Goal: Transaction & Acquisition: Subscribe to service/newsletter

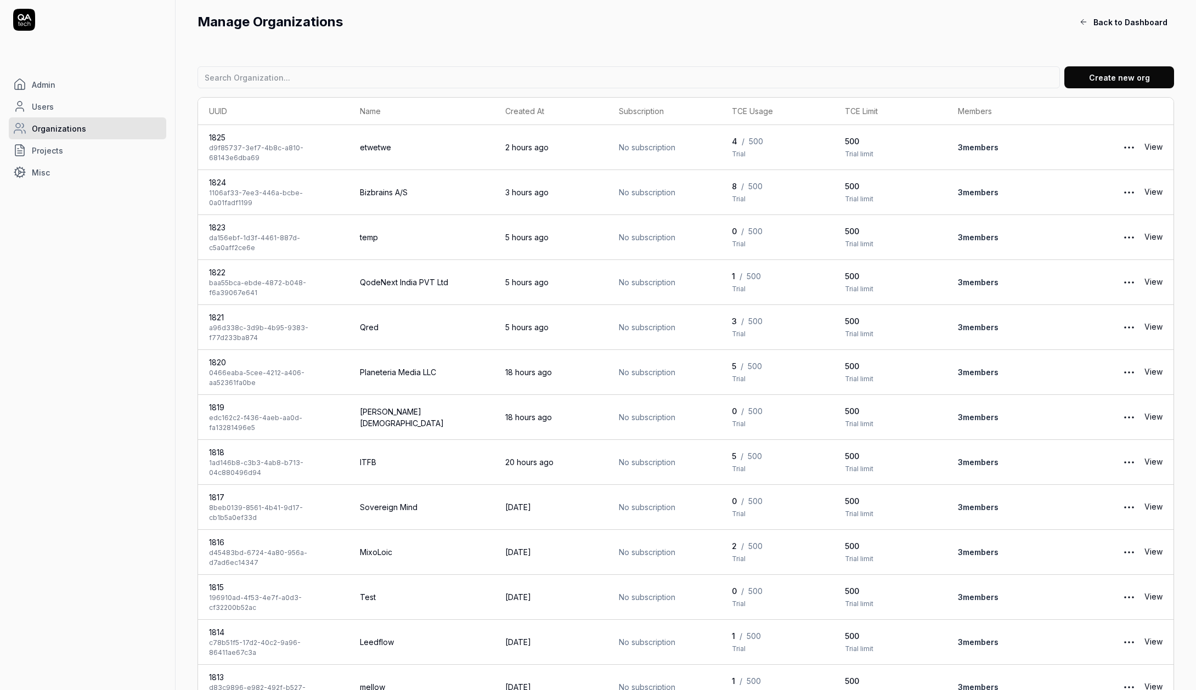
click at [406, 395] on td "sonja vedin" at bounding box center [421, 417] width 145 height 45
copy td "sonja vedin"
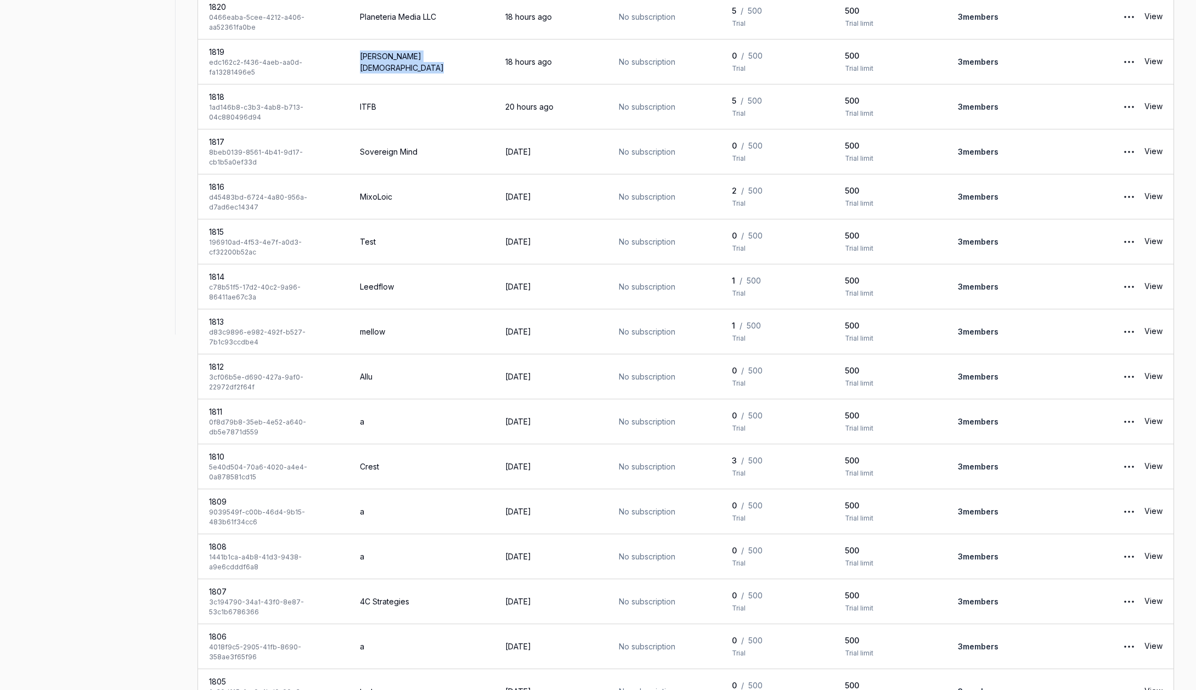
scroll to position [371, 0]
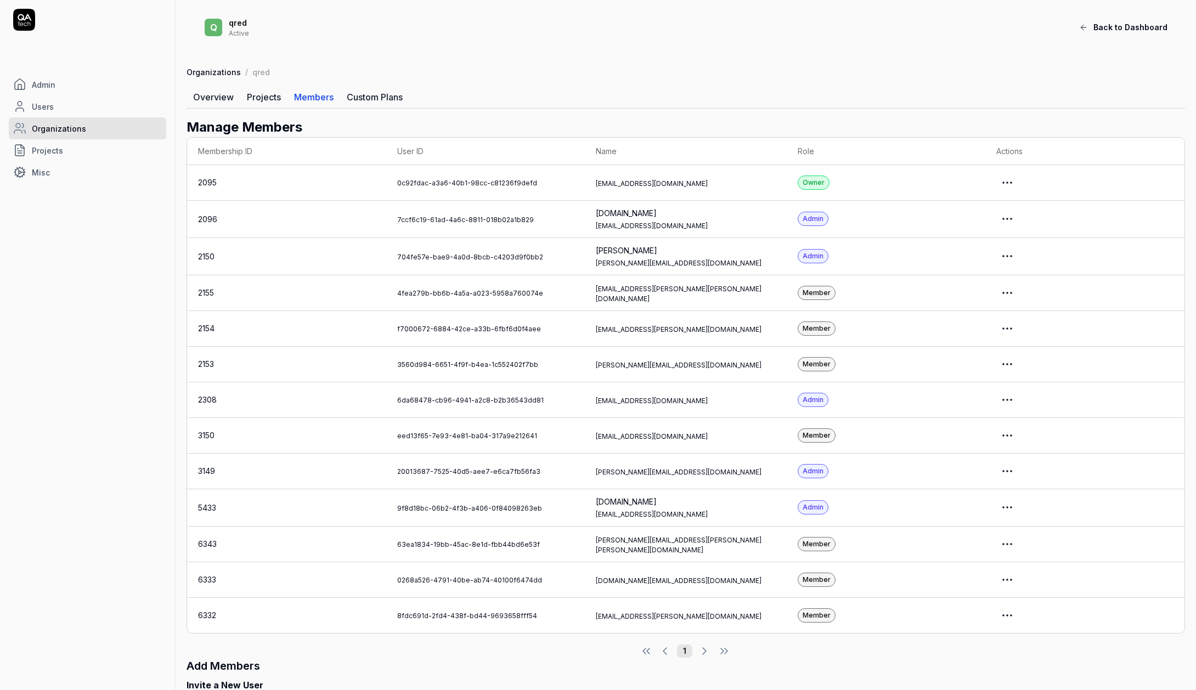
click at [56, 368] on div "Admin Users Organizations Projects Misc" at bounding box center [87, 345] width 175 height 672
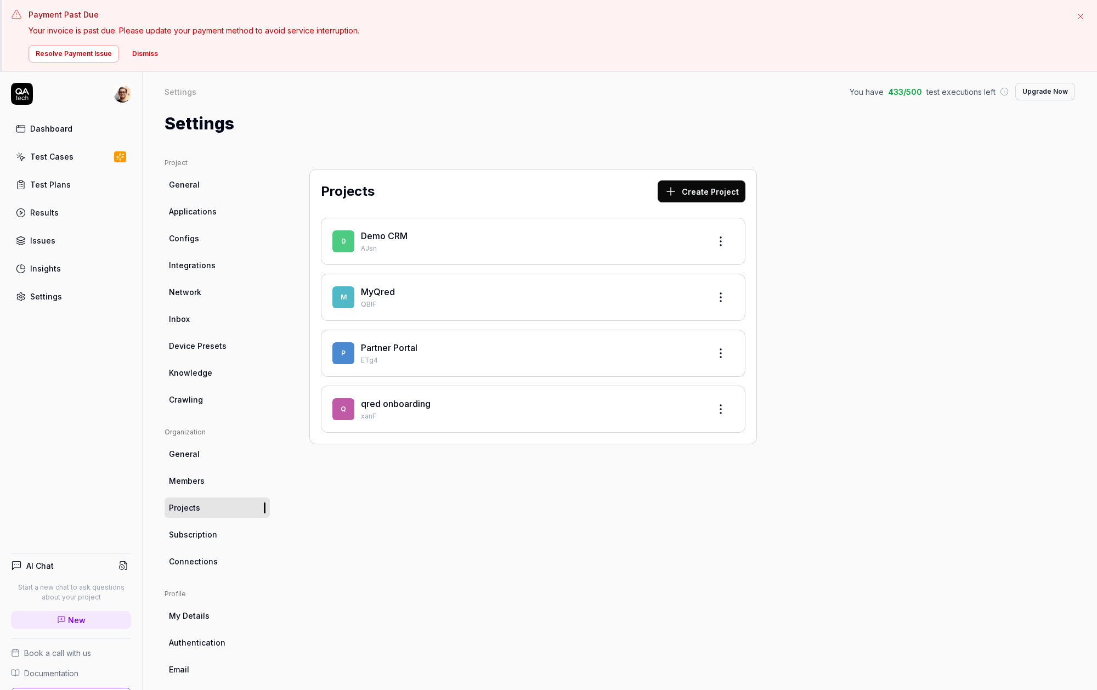
click at [1081, 16] on icon "button" at bounding box center [1080, 16] width 4 height 4
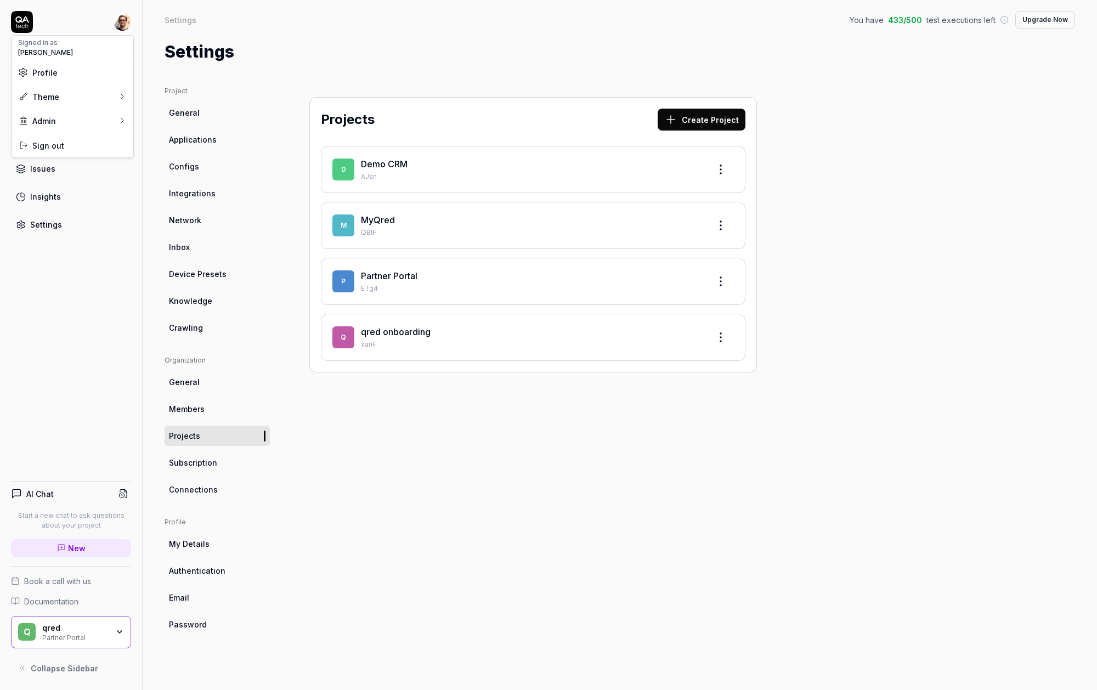
click at [121, 19] on html "Dashboard Test Cases Test Plans Results Issues Insights Settings AI Chat Start …" at bounding box center [548, 345] width 1097 height 690
click at [81, 138] on div "Sign out" at bounding box center [73, 145] width 122 height 24
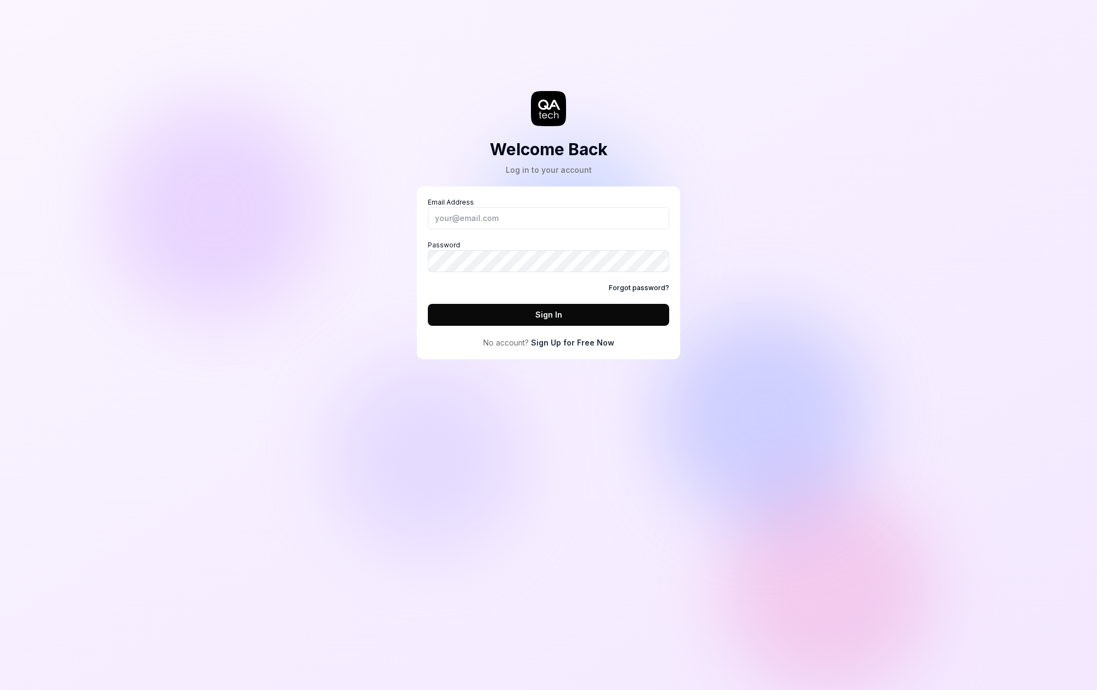
click at [575, 340] on link "Sign Up for Free Now" at bounding box center [572, 343] width 83 height 12
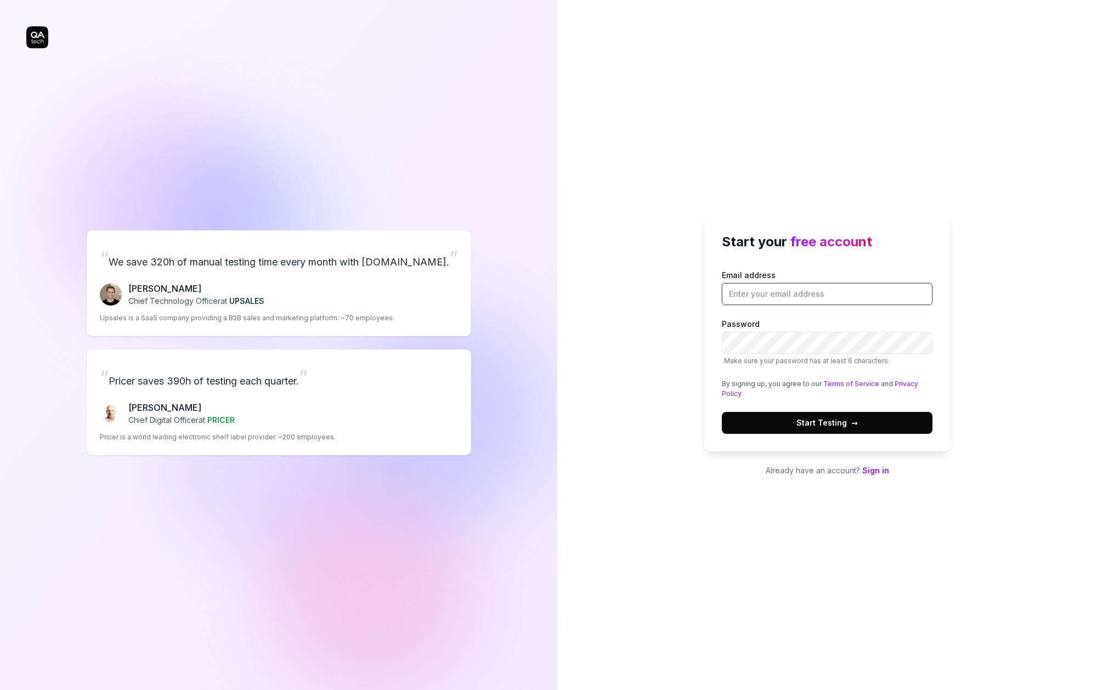
click at [774, 290] on input "Email address" at bounding box center [827, 294] width 211 height 22
type input "danie"
click at [503, 394] on div "“ We save 320h of manual testing time every month with QA.tech. ” Fredrik Seidl…" at bounding box center [278, 343] width 505 height 642
